Goal: Information Seeking & Learning: Learn about a topic

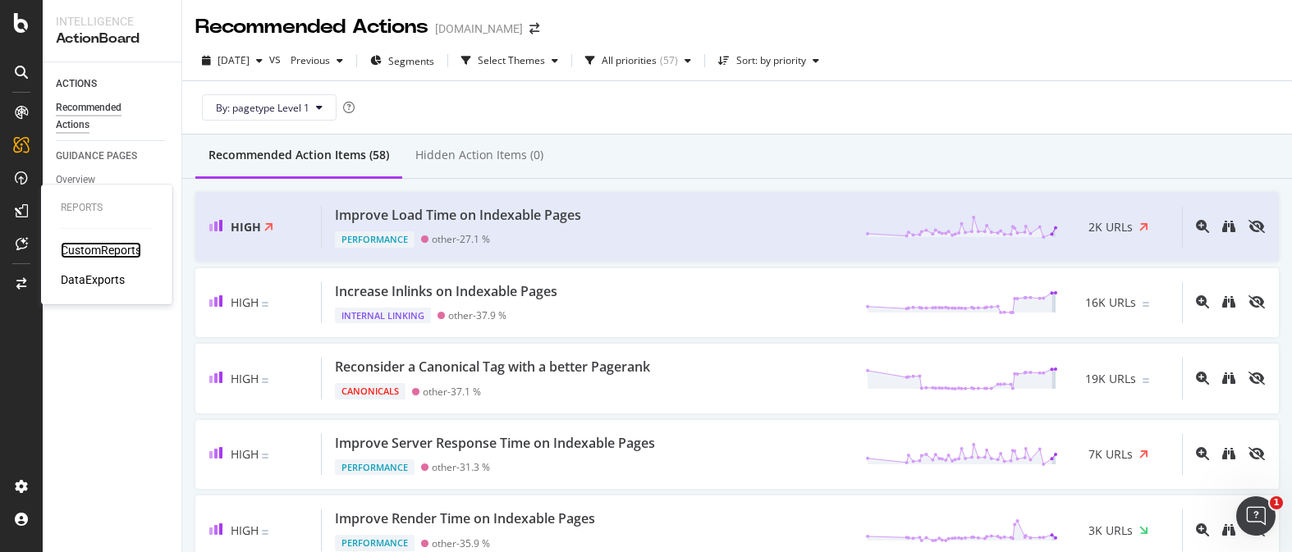
click at [72, 250] on div "CustomReports" at bounding box center [101, 250] width 80 height 16
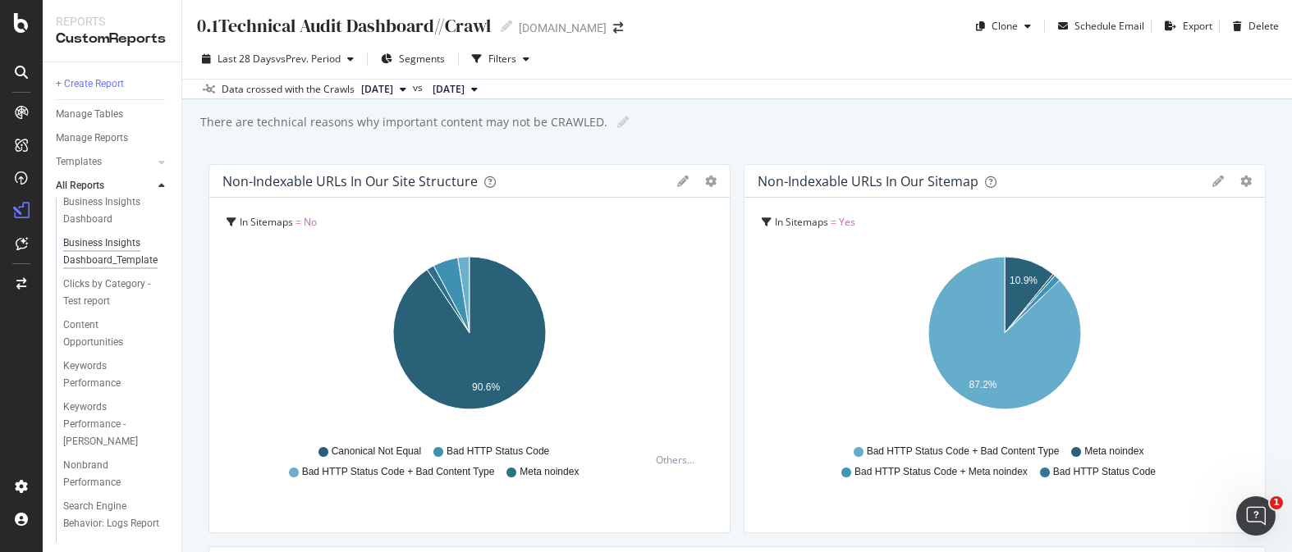
scroll to position [89, 0]
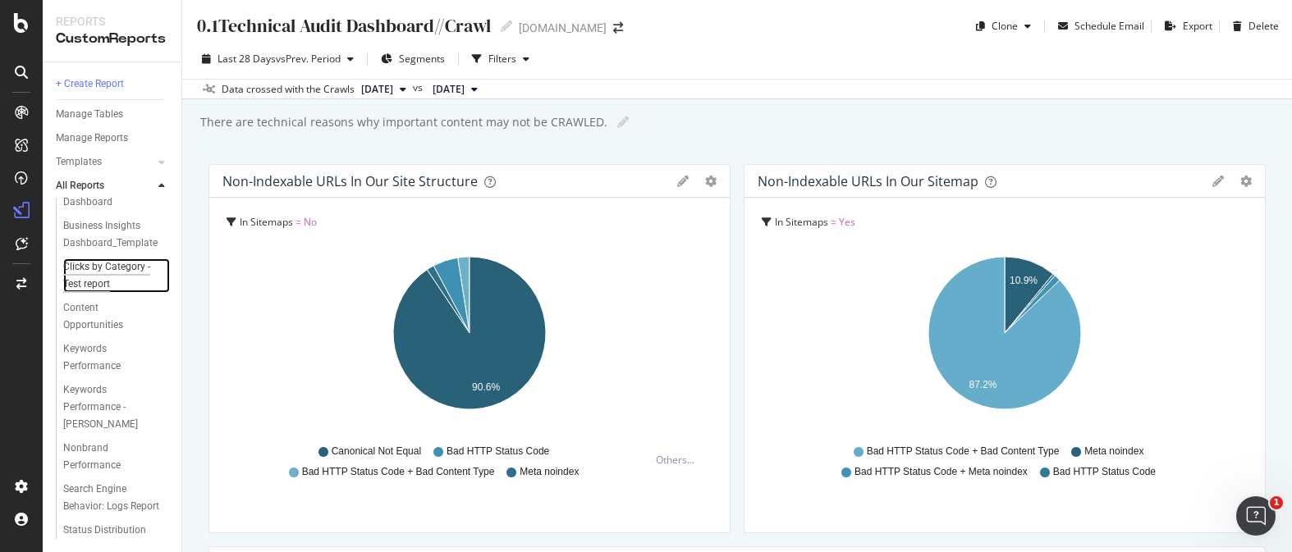
click at [112, 264] on div "Clicks by Category -Test report" at bounding box center [110, 276] width 95 height 34
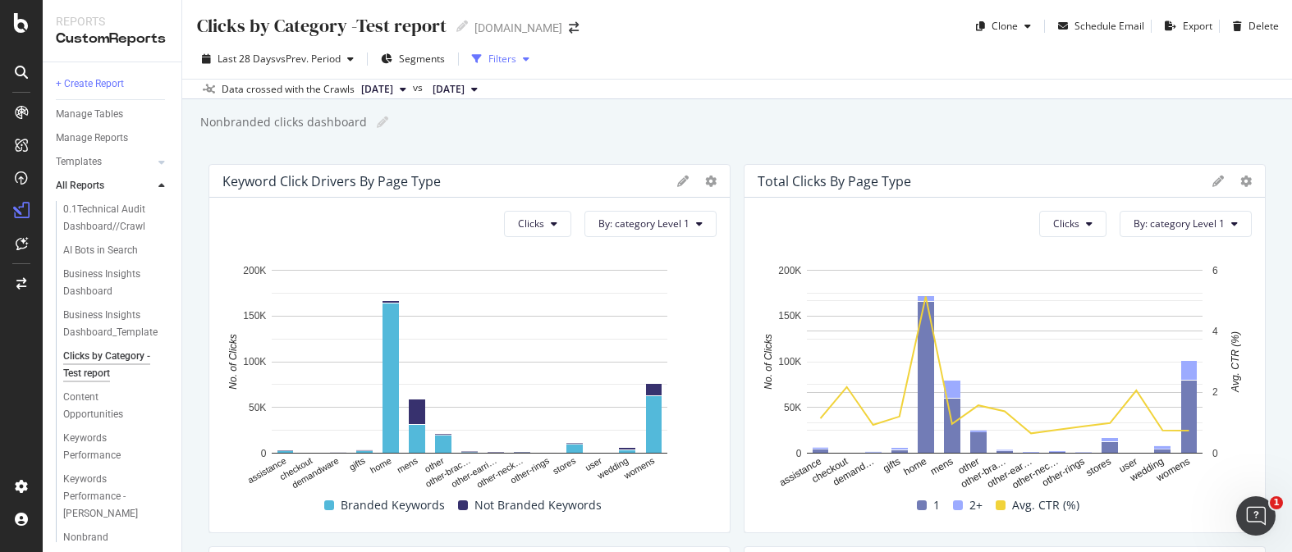
click at [511, 54] on div "Filters" at bounding box center [502, 59] width 28 height 14
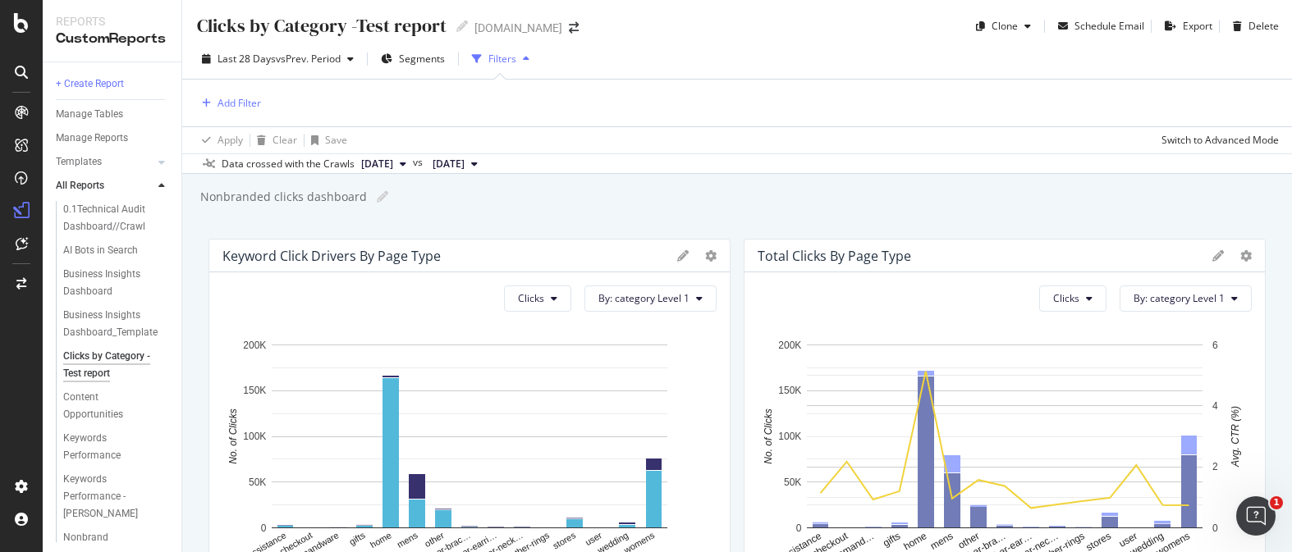
click at [511, 54] on div "Filters" at bounding box center [502, 59] width 28 height 14
